Goal: Find specific page/section: Find specific page/section

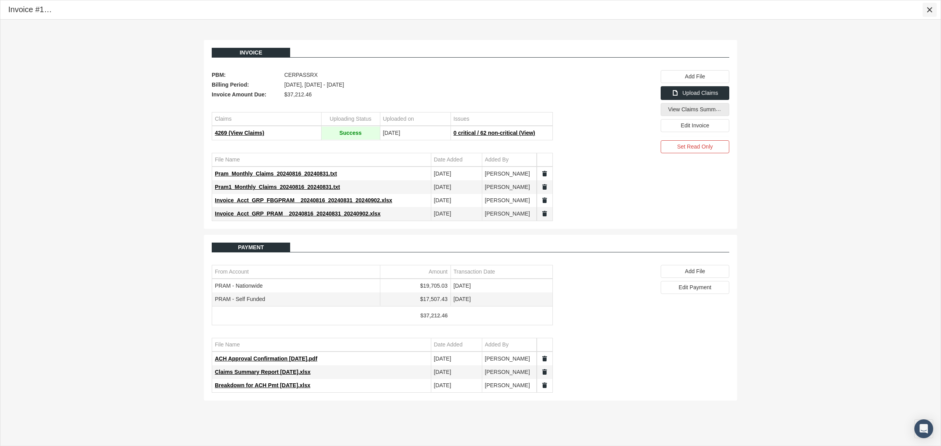
click at [928, 12] on icon "Close" at bounding box center [929, 9] width 7 height 7
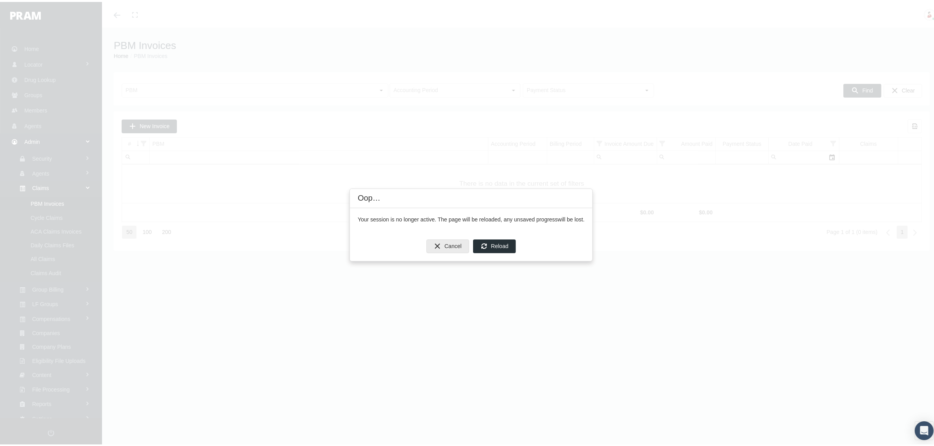
click at [446, 241] on span "Cancel" at bounding box center [452, 244] width 17 height 6
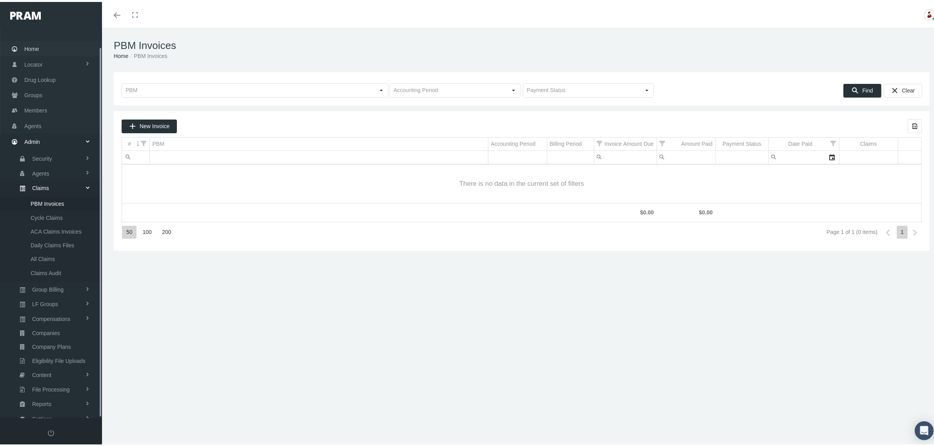
click at [48, 49] on link "Home" at bounding box center [51, 46] width 102 height 15
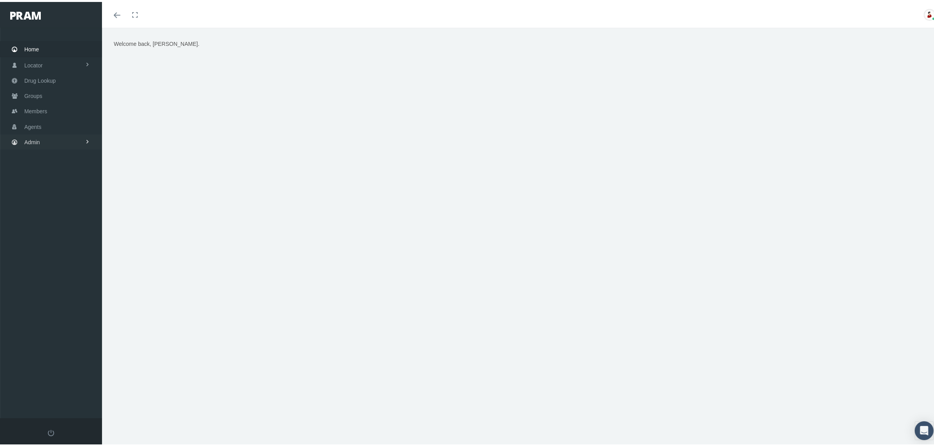
click at [80, 140] on link "Admin" at bounding box center [51, 140] width 102 height 15
click at [59, 182] on link "Claims" at bounding box center [51, 187] width 102 height 14
click at [56, 197] on span "PBM Invoices" at bounding box center [48, 202] width 34 height 13
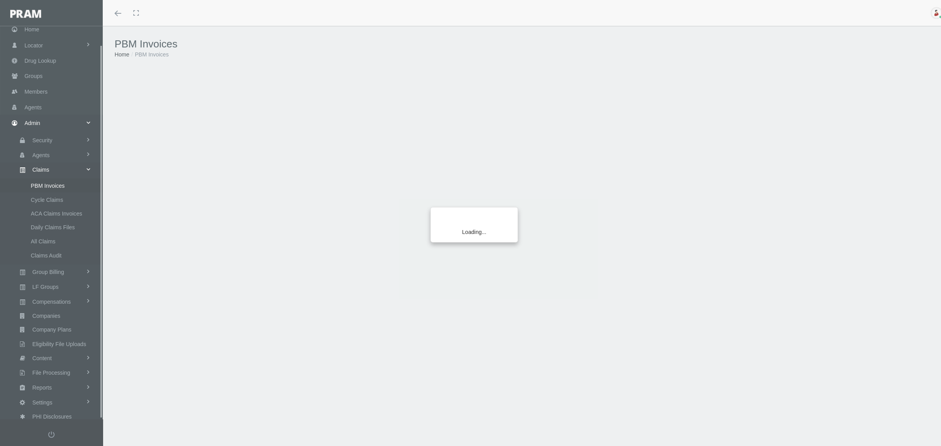
scroll to position [20, 0]
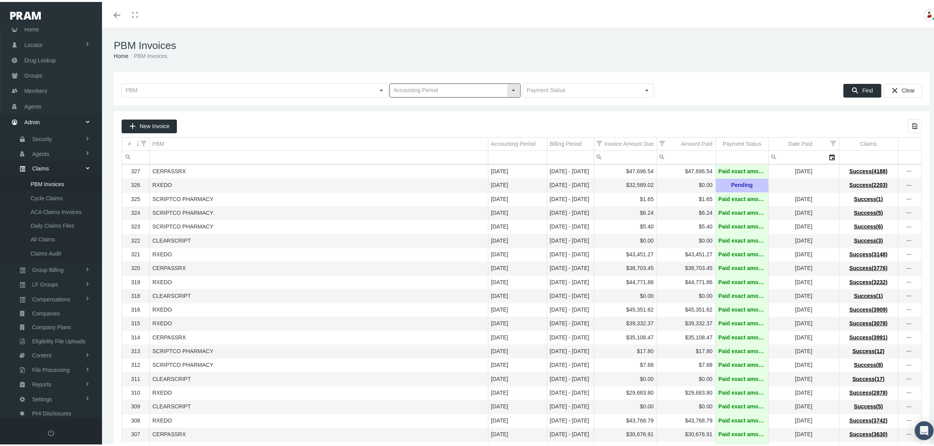
click at [509, 89] on div "Select" at bounding box center [513, 88] width 13 height 13
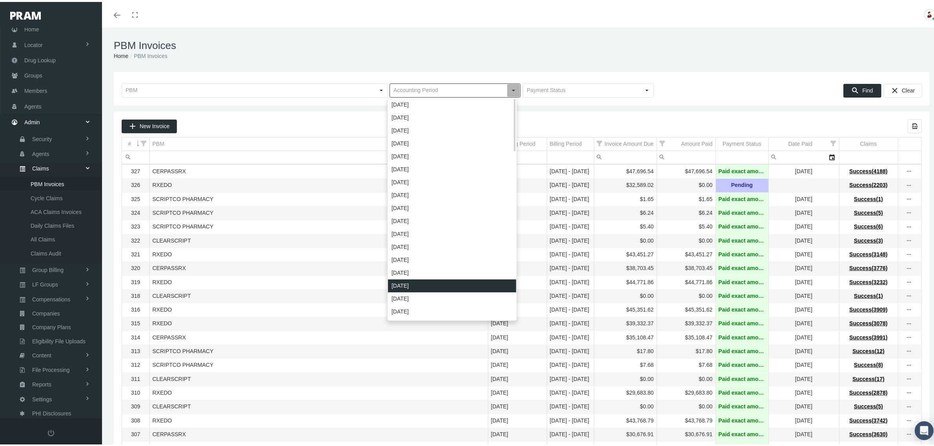
click at [415, 282] on div "September 2024" at bounding box center [452, 284] width 128 height 13
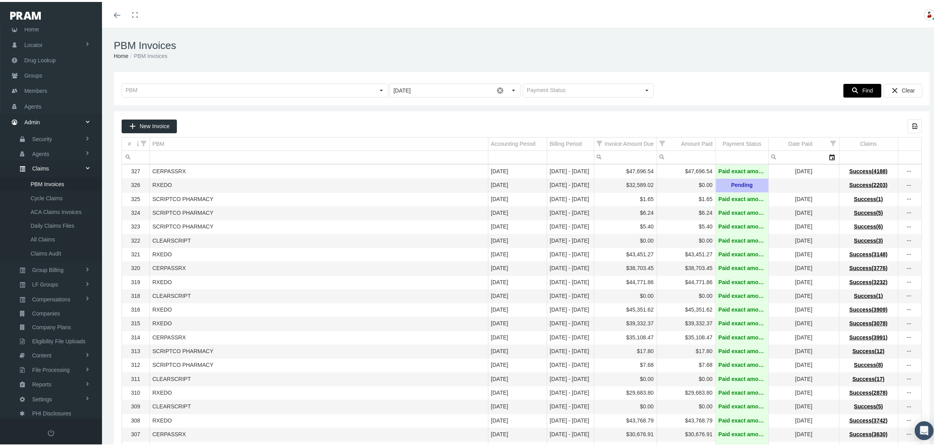
click at [862, 91] on span "Find" at bounding box center [867, 88] width 11 height 6
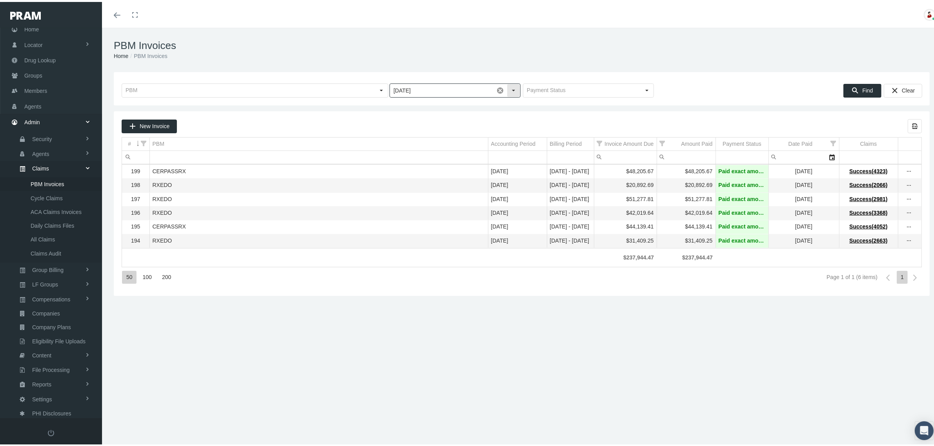
click at [510, 87] on div "Select" at bounding box center [513, 88] width 13 height 13
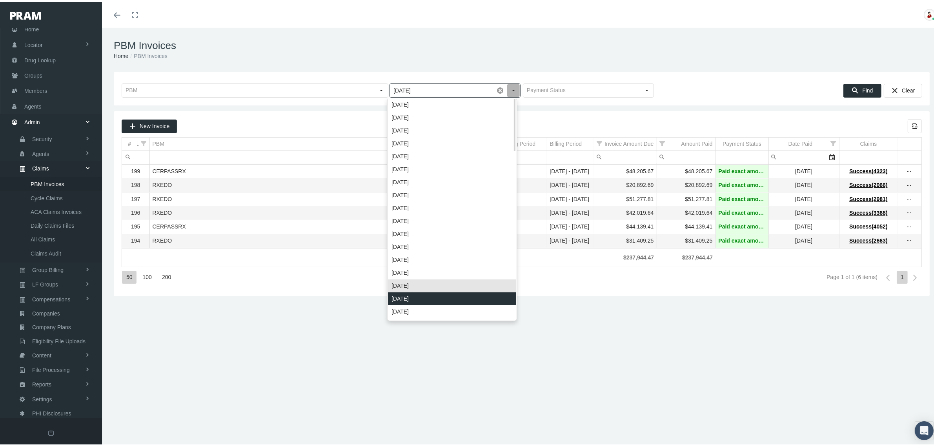
click at [414, 293] on div "August 2024" at bounding box center [452, 297] width 128 height 13
type input "August 2024"
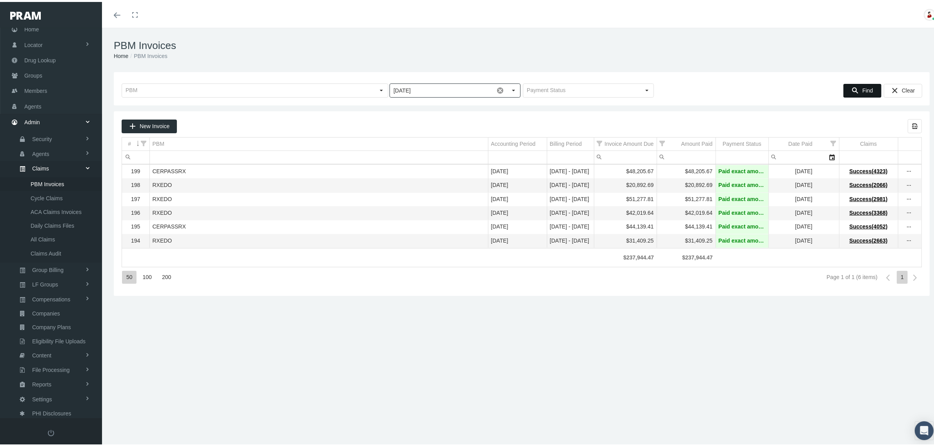
click at [854, 88] on div "Find" at bounding box center [862, 88] width 37 height 13
click at [906, 243] on icon "more" at bounding box center [909, 239] width 7 height 7
click at [880, 252] on div "View Invoice" at bounding box center [868, 256] width 77 height 16
